Goal: Navigation & Orientation: Find specific page/section

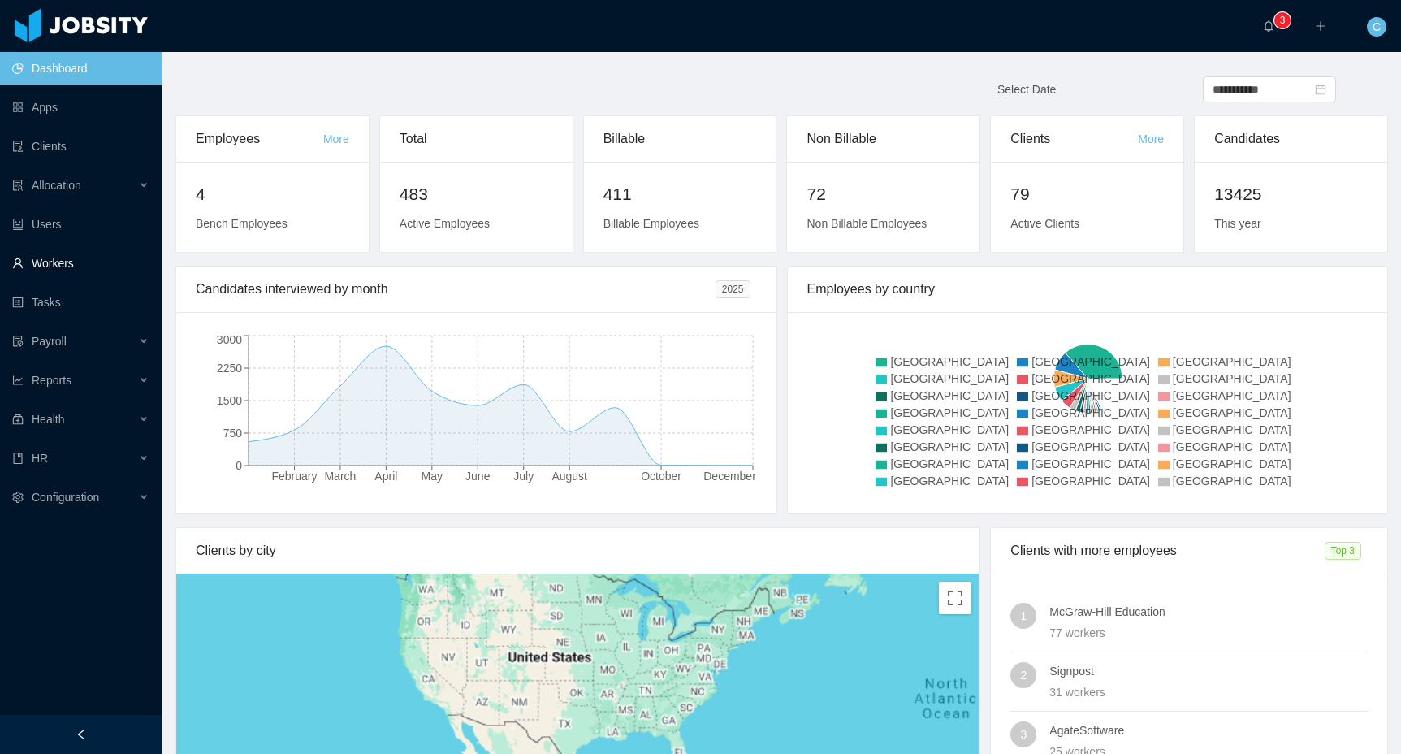
click at [81, 248] on link "Workers" at bounding box center [80, 263] width 137 height 32
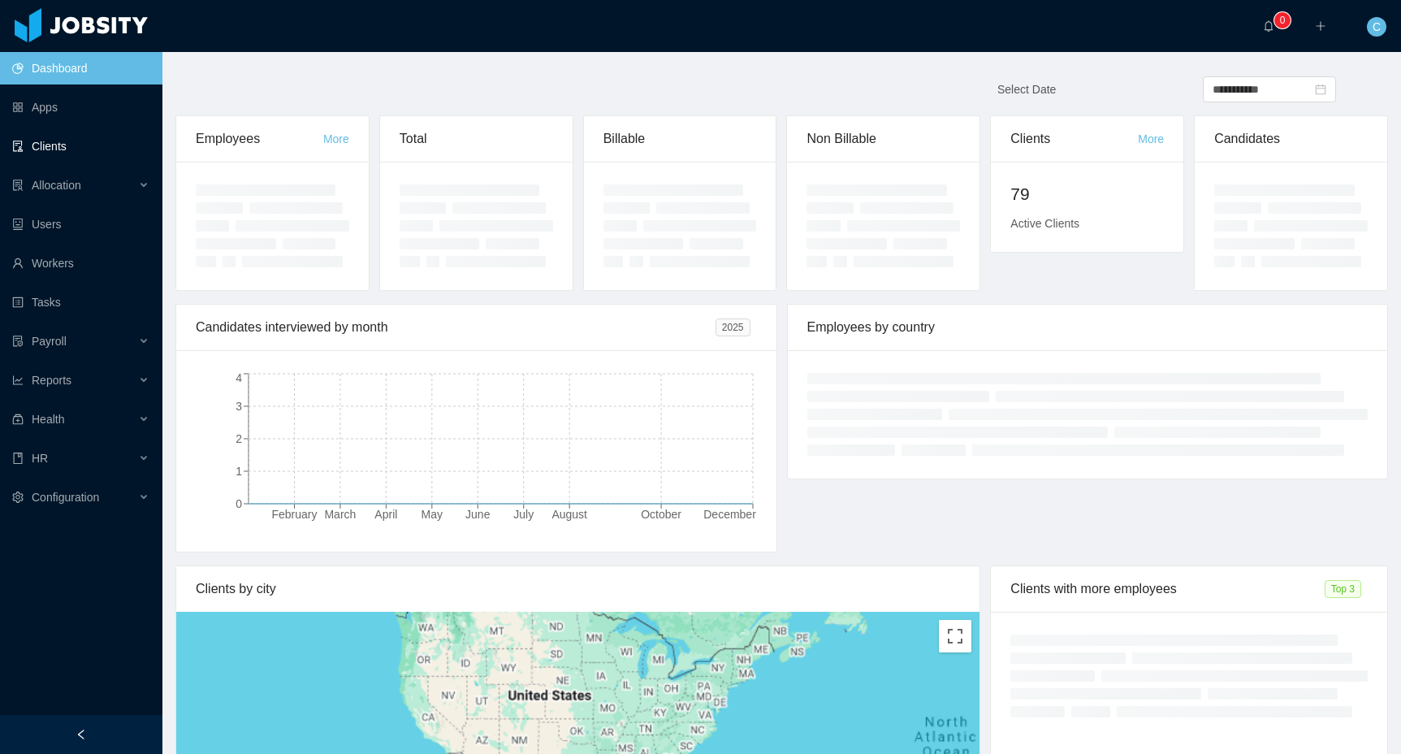
click at [102, 138] on link "Clients" at bounding box center [80, 146] width 137 height 32
